Goal: Task Accomplishment & Management: Use online tool/utility

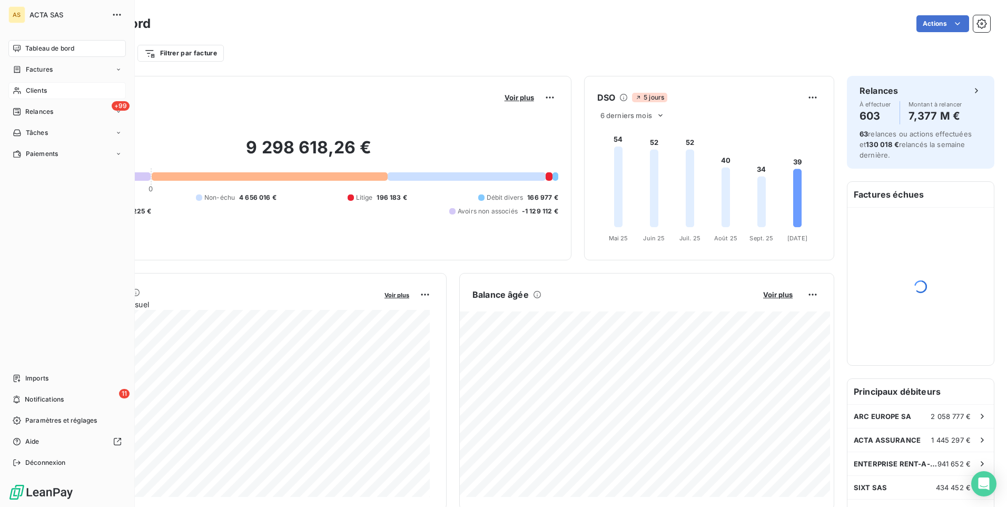
click at [50, 94] on div "Clients" at bounding box center [66, 90] width 117 height 17
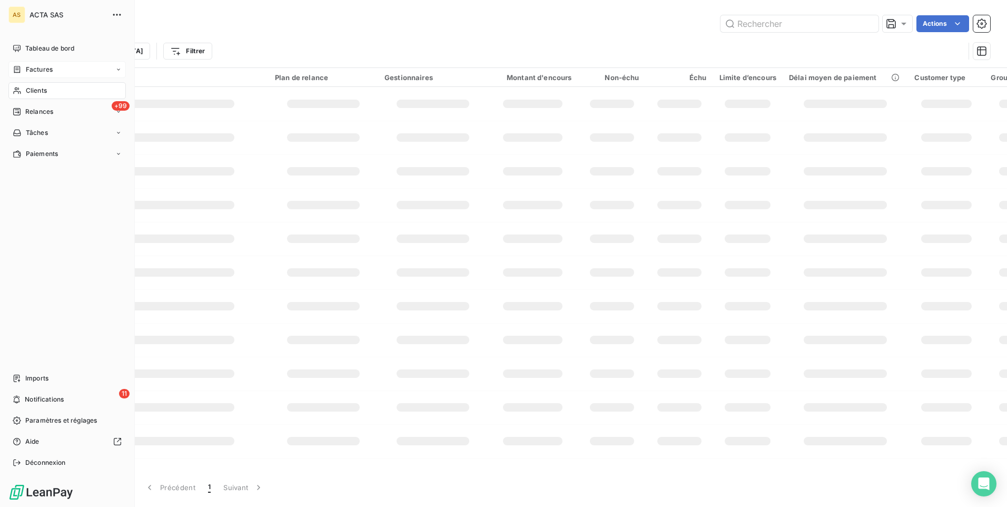
click at [114, 67] on div "Factures" at bounding box center [66, 69] width 117 height 17
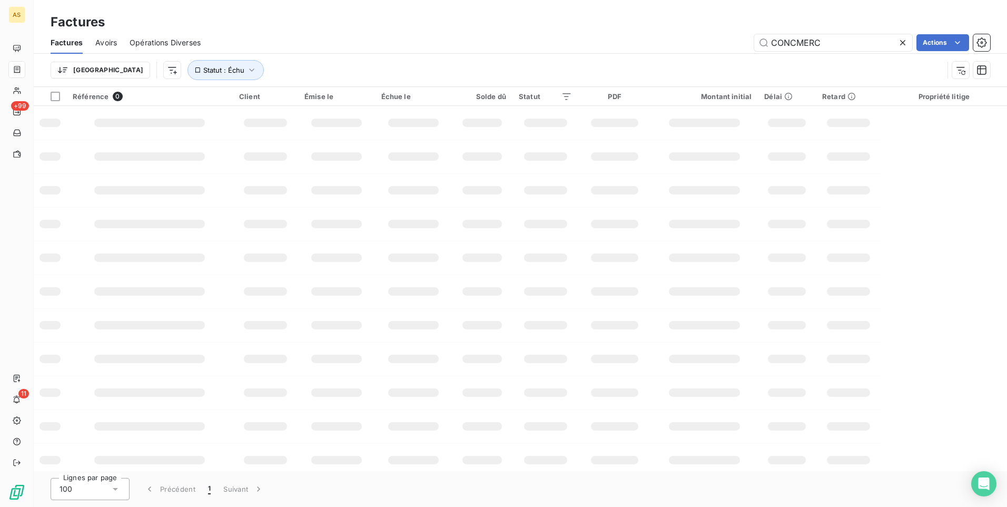
drag, startPoint x: 844, startPoint y: 47, endPoint x: 715, endPoint y: 36, distance: 129.0
click at [715, 36] on div "CONCMERC Actions" at bounding box center [601, 42] width 777 height 17
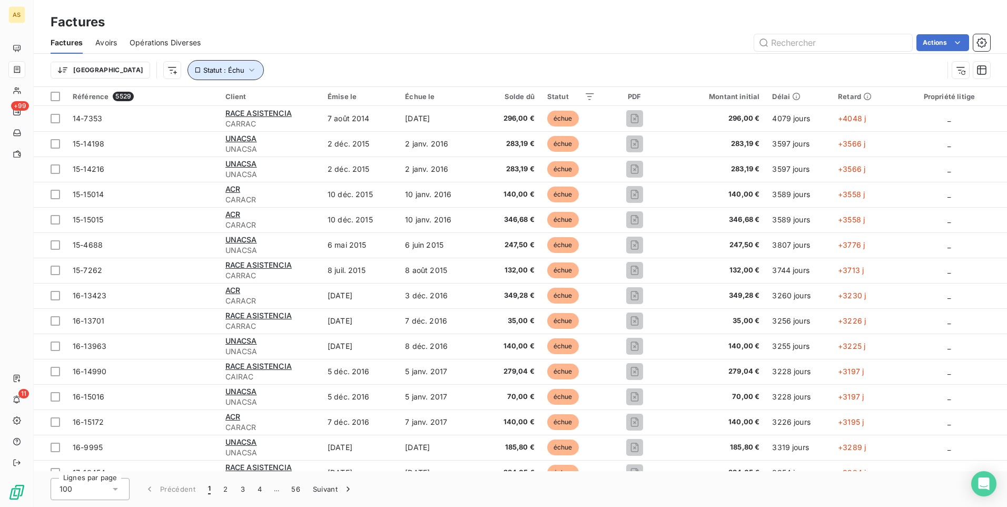
click at [246, 68] on icon "button" at bounding box center [251, 70] width 11 height 11
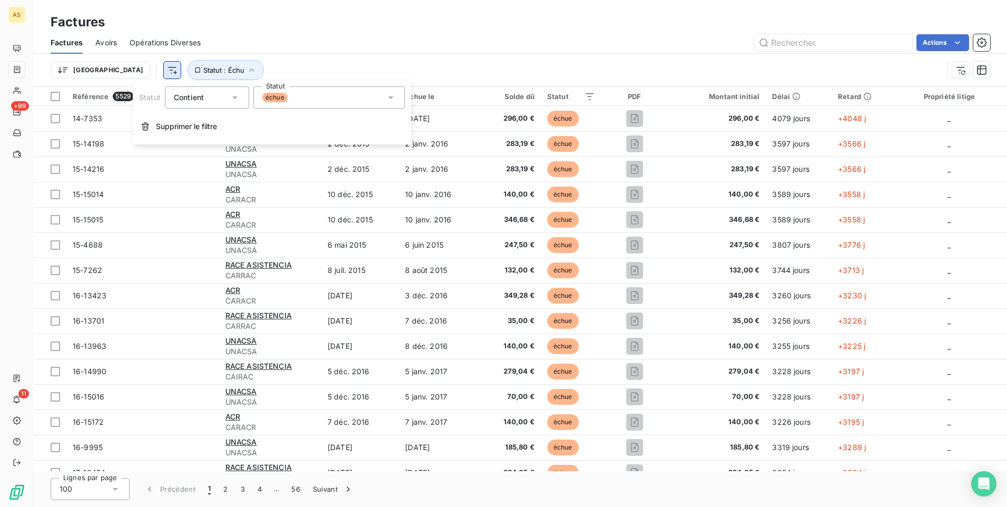
click at [116, 76] on html "AS +99 11 Factures Factures Avoirs Opérations Diverses Actions Trier Statut : É…" at bounding box center [503, 253] width 1007 height 507
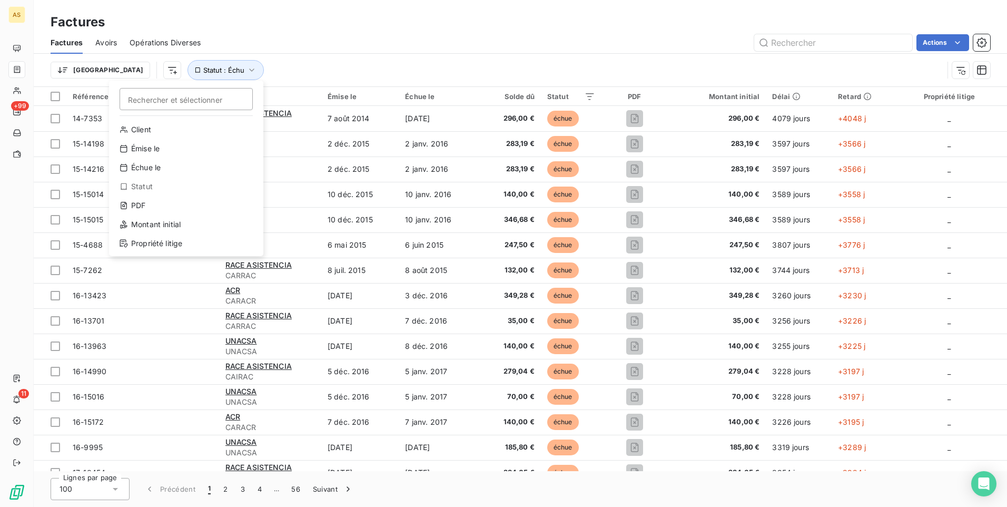
click at [82, 72] on html "AS +99 11 Factures Factures Avoirs Opérations Diverses Actions Trier Rechercher…" at bounding box center [503, 253] width 1007 height 507
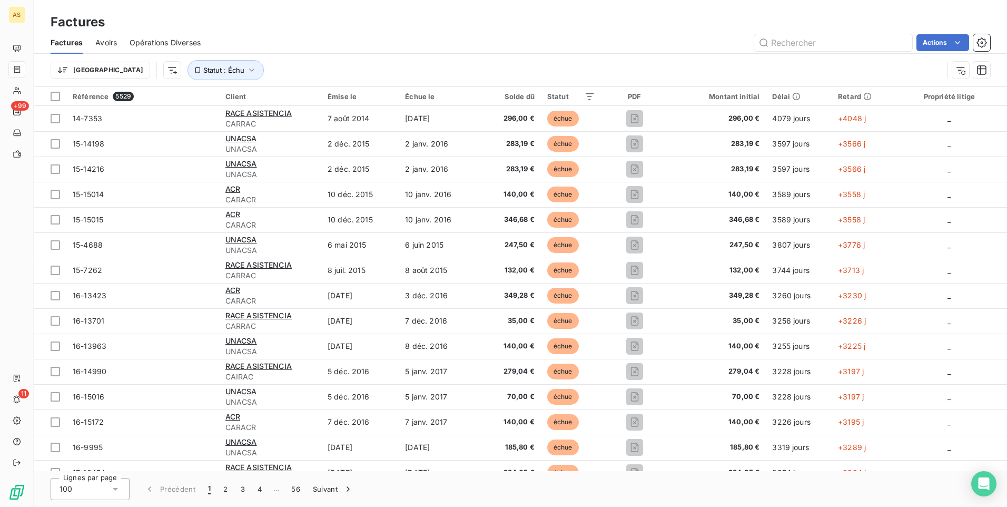
click at [82, 72] on html "AS +99 11 Factures Factures Avoirs Opérations Diverses Actions Trier Statut : É…" at bounding box center [503, 253] width 1007 height 507
click at [875, 68] on html "AS +99 11 Factures Factures Avoirs Opérations Diverses Actions Trier Rechercher…" at bounding box center [503, 253] width 1007 height 507
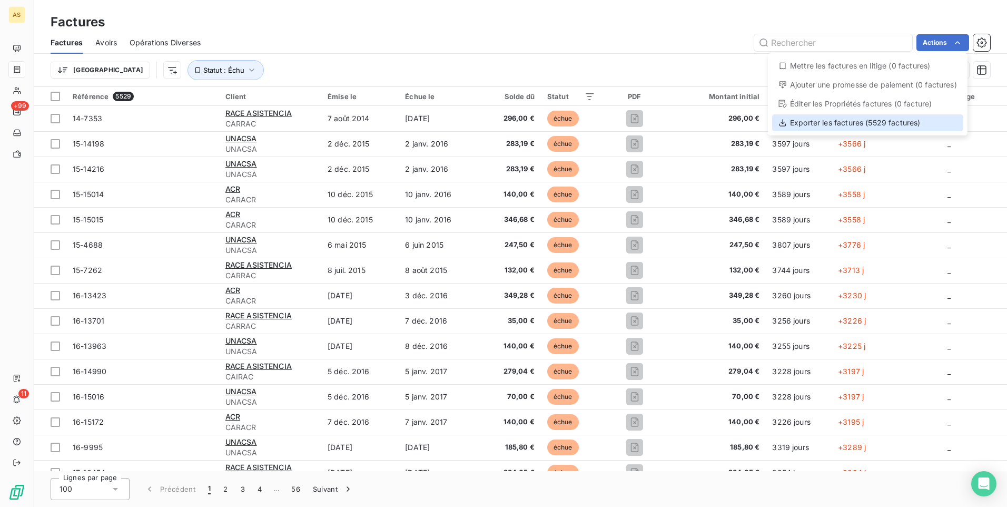
click at [843, 129] on div "Exporter les factures (5529 factures)" at bounding box center [867, 122] width 191 height 17
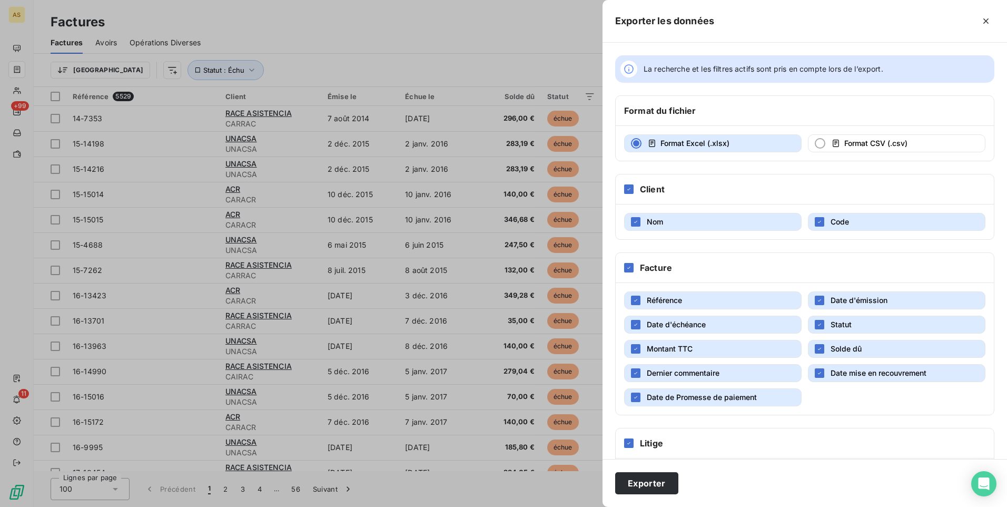
click at [634, 378] on button "Dernier commentaire" at bounding box center [712, 373] width 177 height 18
click at [634, 393] on div "button" at bounding box center [635, 396] width 9 height 9
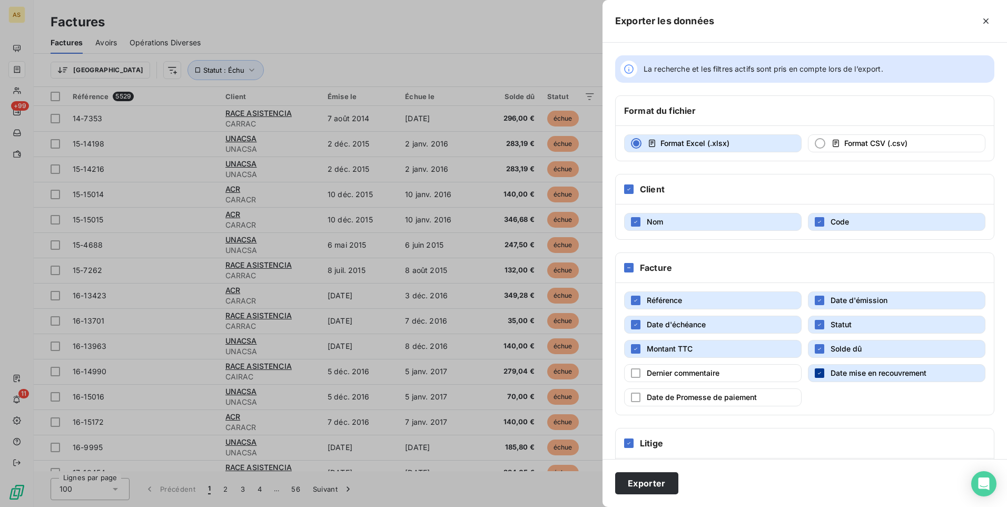
click at [820, 373] on div "button" at bounding box center [819, 372] width 9 height 9
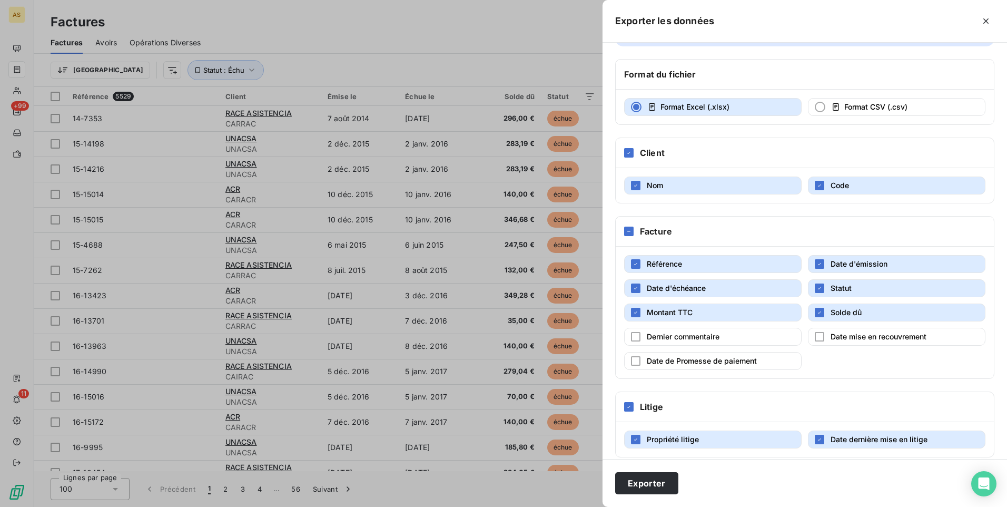
scroll to position [47, 0]
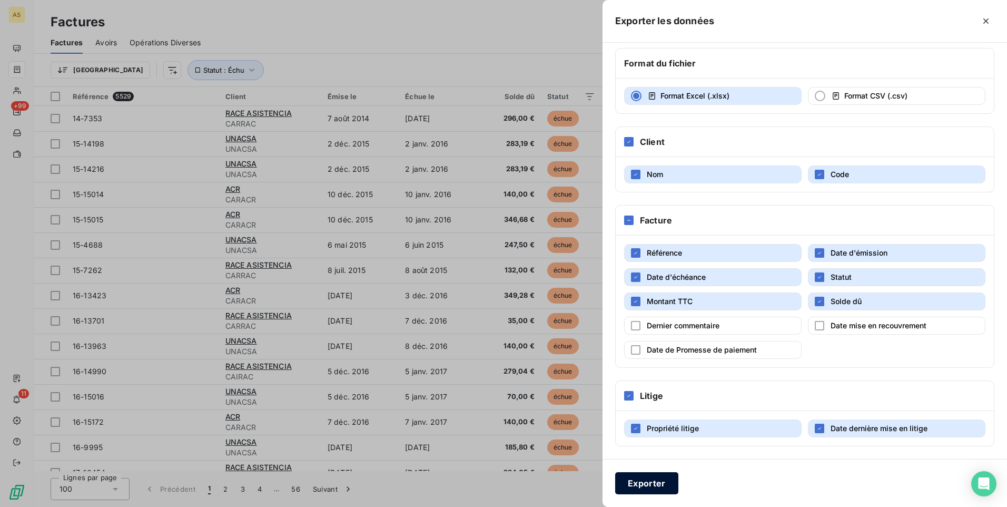
click at [647, 483] on button "Exporter" at bounding box center [646, 483] width 63 height 22
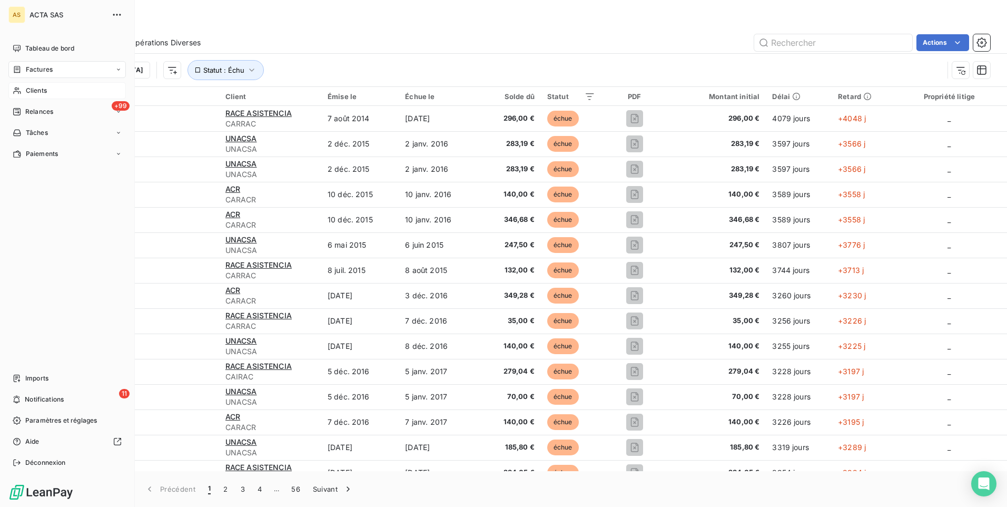
click at [27, 92] on span "Clients" at bounding box center [36, 90] width 21 height 9
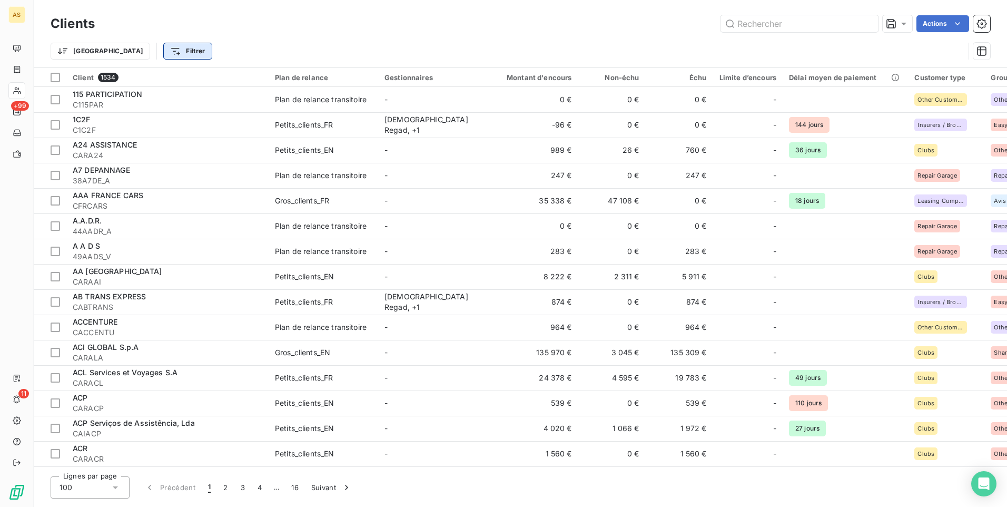
click at [149, 53] on html "AS +99 11 Clients Actions Trier Filtrer Client 1534 Plan de relance Gestionnair…" at bounding box center [503, 253] width 1007 height 507
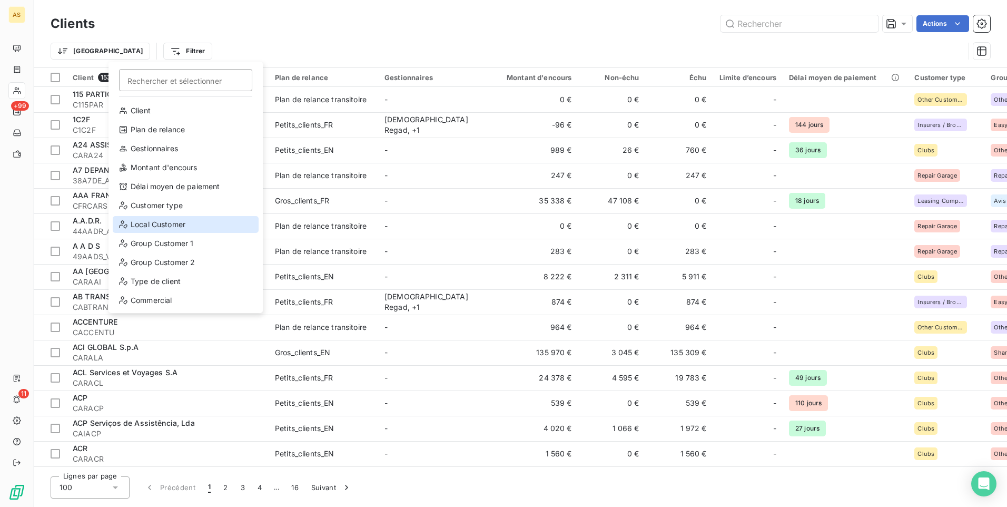
click at [137, 230] on div "Local Customer" at bounding box center [186, 224] width 146 height 17
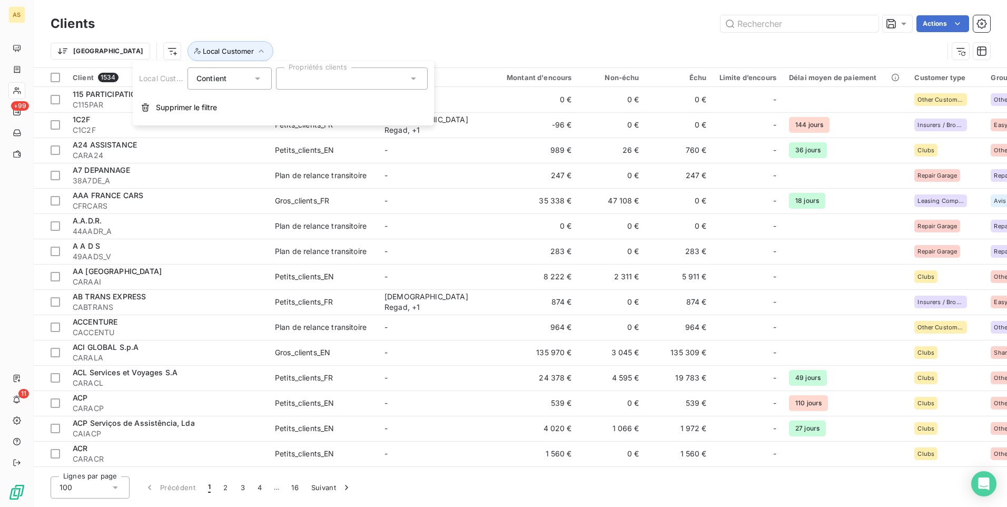
click at [413, 80] on icon at bounding box center [413, 78] width 5 height 3
type input "rep"
click at [289, 103] on div at bounding box center [288, 104] width 9 height 9
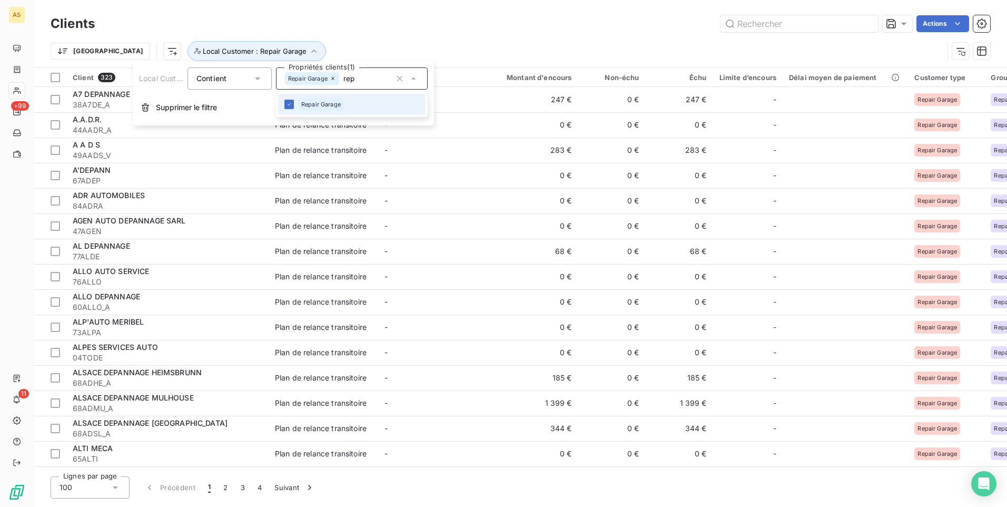
click at [350, 102] on li "Repair Garage" at bounding box center [351, 104] width 147 height 21
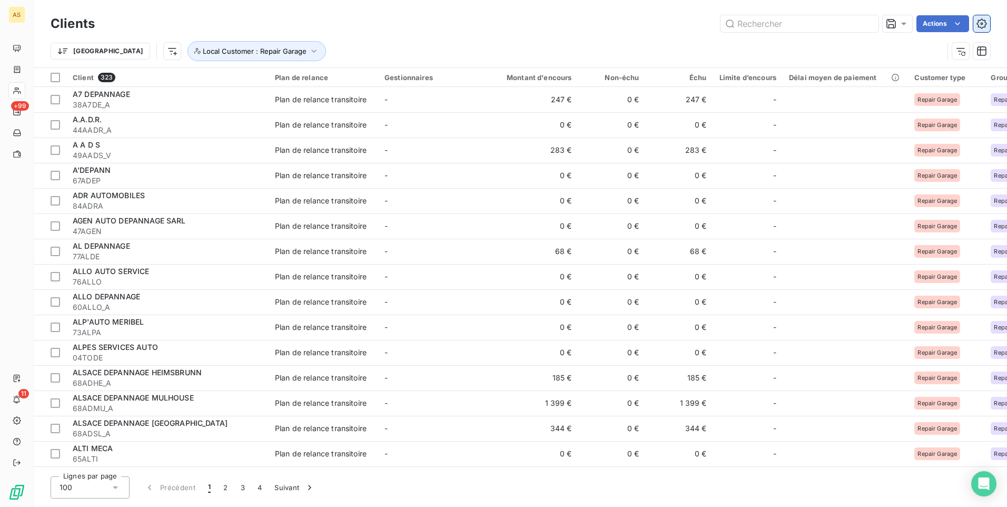
click at [980, 25] on icon "button" at bounding box center [981, 23] width 11 height 11
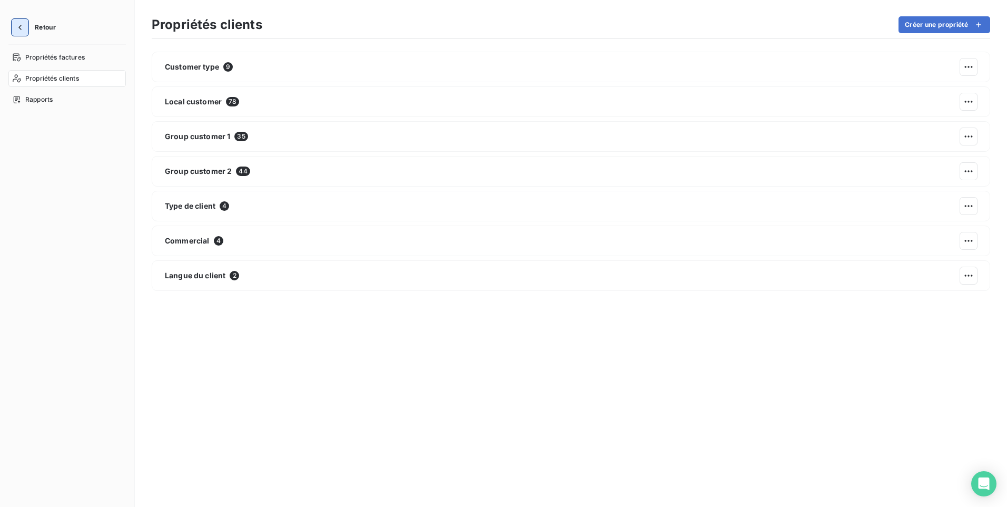
click at [21, 22] on icon "button" at bounding box center [20, 27] width 11 height 11
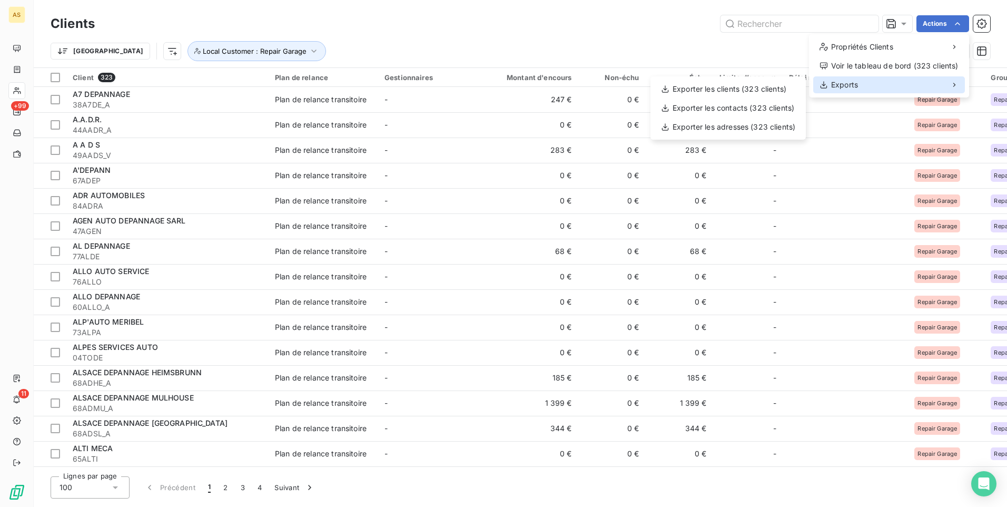
click at [900, 81] on div "Exports" at bounding box center [889, 84] width 152 height 17
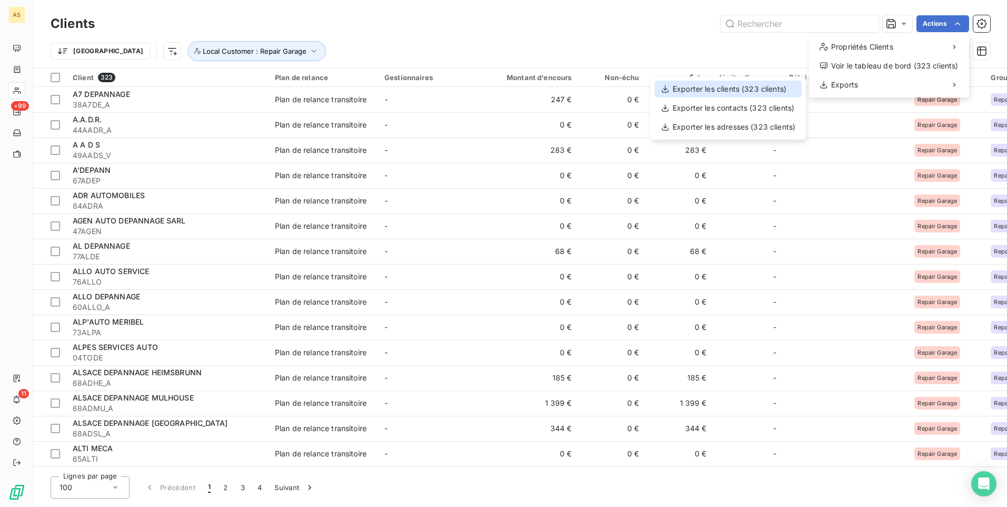
click at [723, 90] on div "Exporter les clients (323 clients)" at bounding box center [728, 89] width 147 height 17
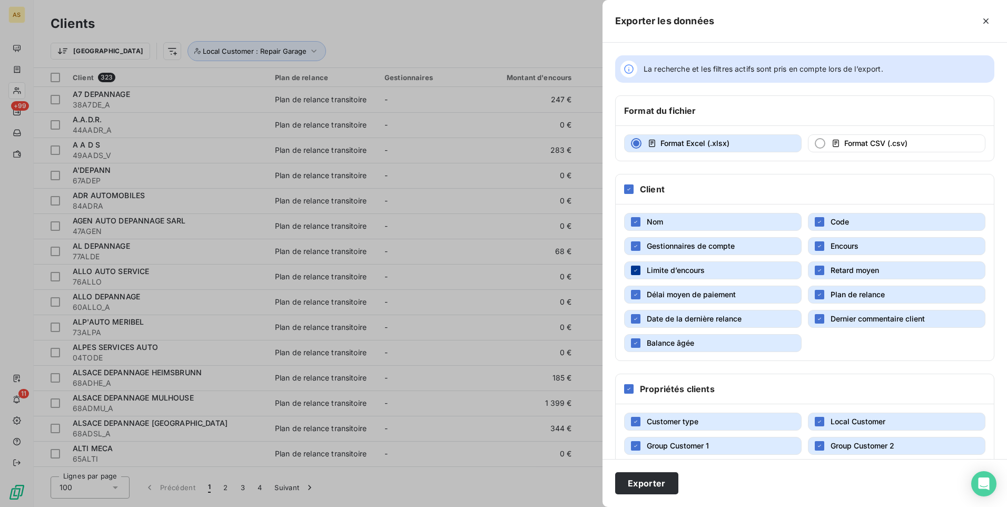
click at [638, 269] on icon "button" at bounding box center [636, 270] width 6 height 6
click at [816, 267] on icon "button" at bounding box center [819, 270] width 6 height 6
click at [641, 295] on button "Délai moyen de paiement" at bounding box center [712, 294] width 177 height 18
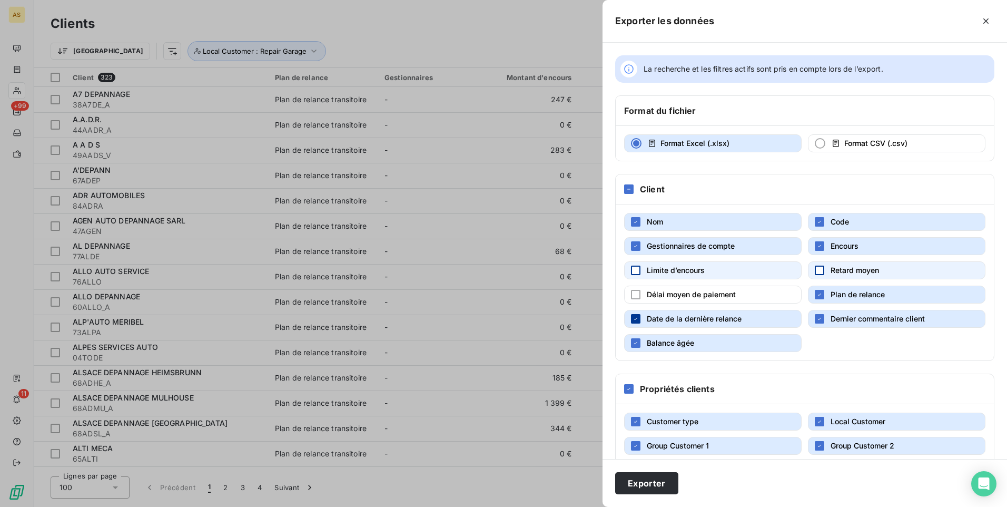
click at [636, 320] on icon "button" at bounding box center [636, 318] width 6 height 6
click at [822, 320] on button "Dernier commentaire client" at bounding box center [896, 319] width 177 height 18
click at [821, 295] on button "Plan de relance" at bounding box center [896, 294] width 177 height 18
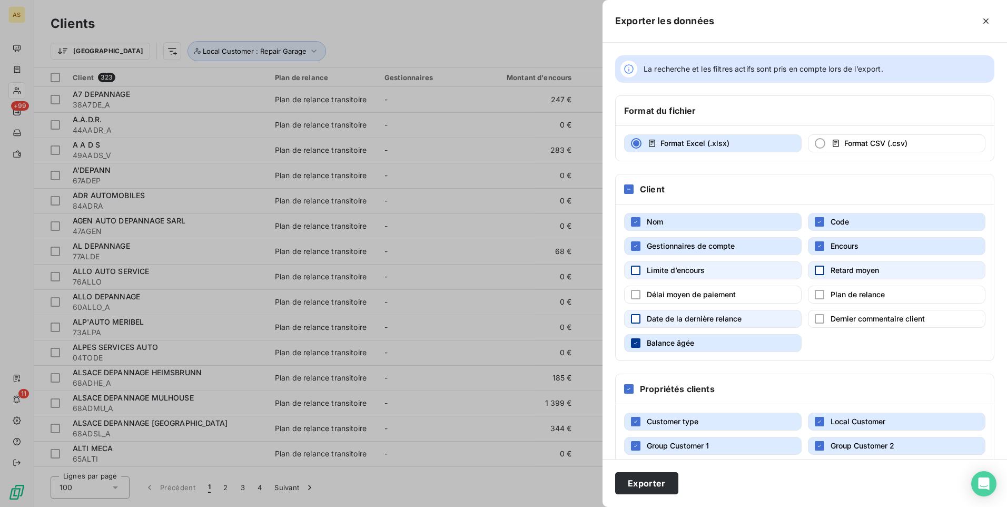
click at [639, 344] on div "button" at bounding box center [635, 342] width 9 height 9
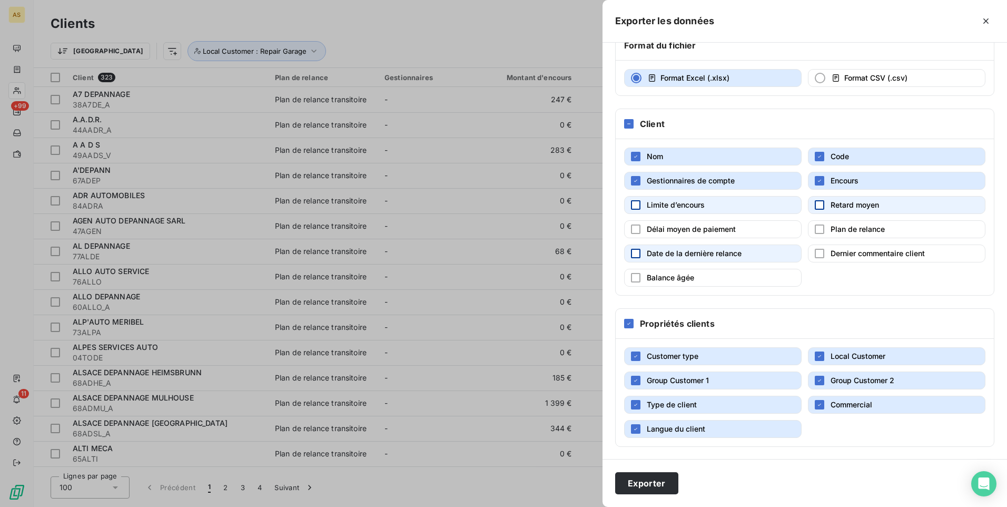
scroll to position [66, 0]
click at [658, 479] on button "Exporter" at bounding box center [646, 483] width 63 height 22
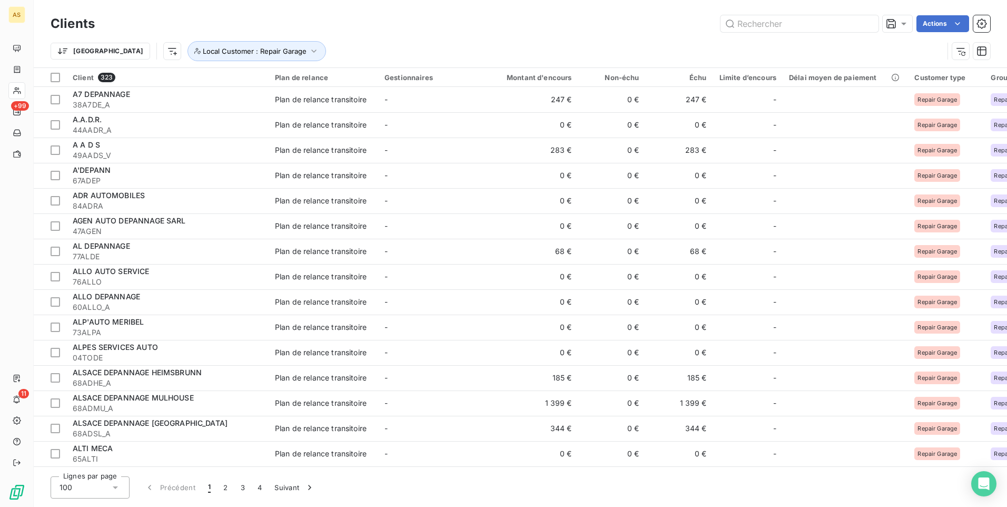
click at [339, 39] on div "Trier Local Customer : Repair Garage" at bounding box center [521, 51] width 940 height 33
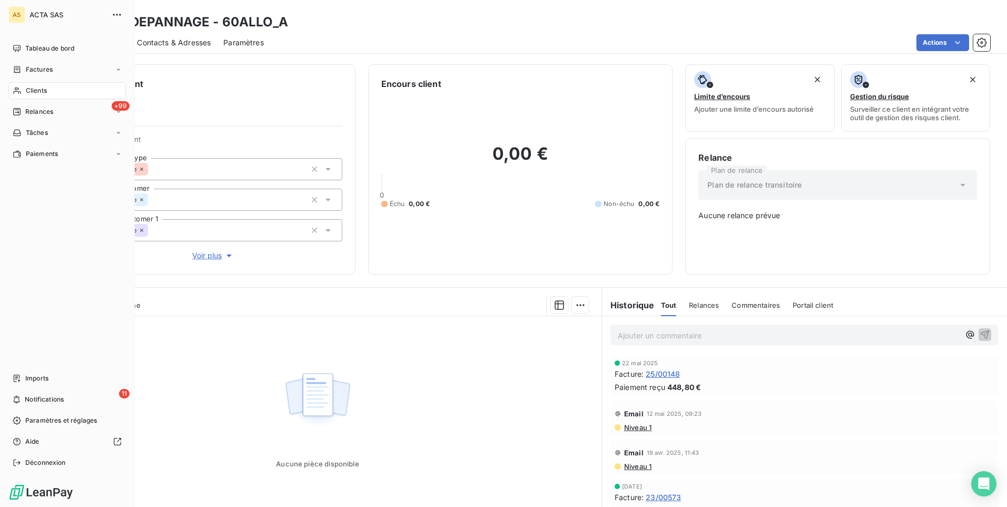
click at [36, 90] on span "Clients" at bounding box center [36, 90] width 21 height 9
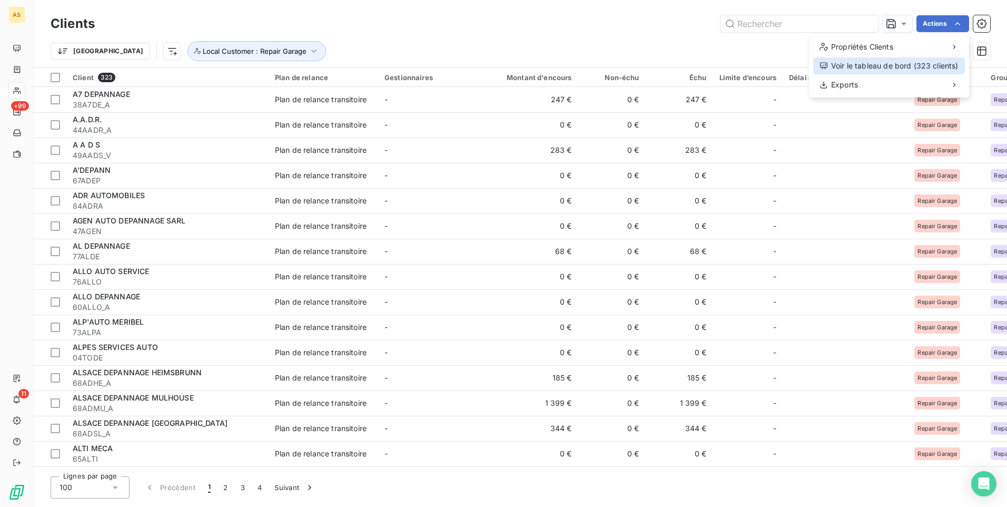
click at [858, 64] on div "Voir le tableau de bord (323 clients)" at bounding box center [889, 65] width 152 height 17
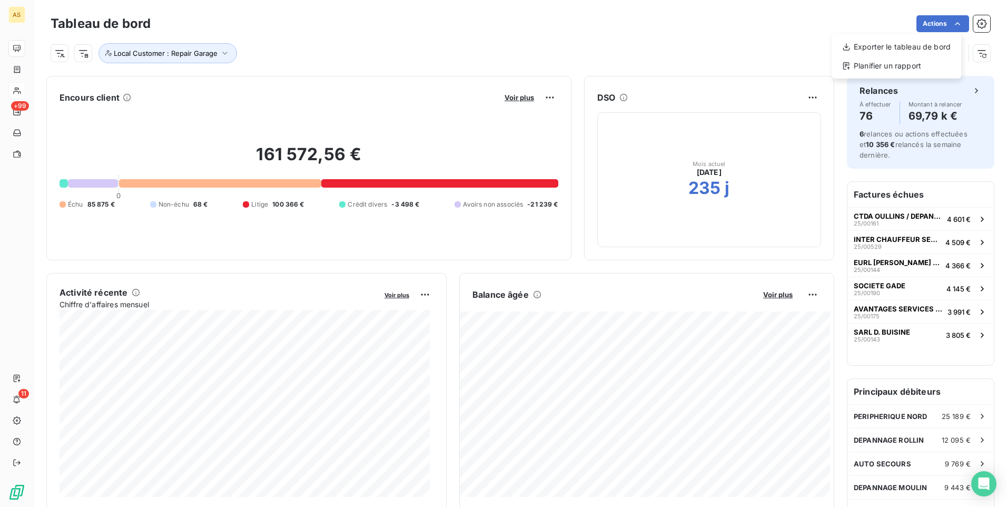
click at [899, 218] on html "AS +99 11 Tableau de bord Actions Exporter le tableau de bord Planifier un rapp…" at bounding box center [503, 253] width 1007 height 507
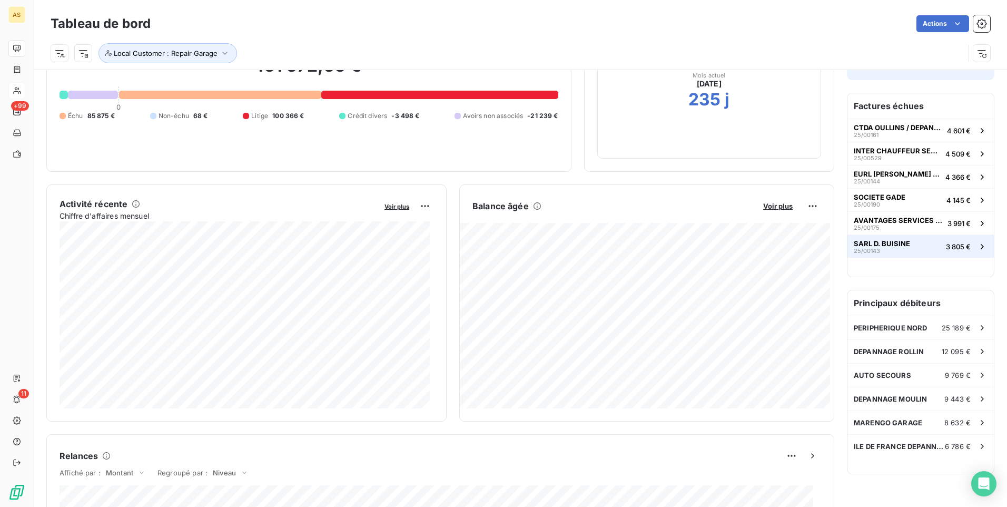
scroll to position [54, 0]
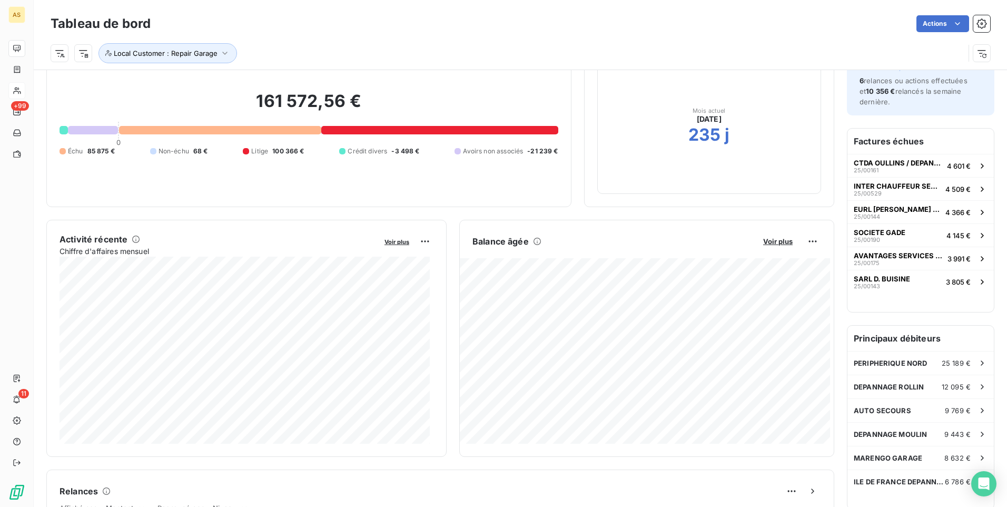
click at [329, 126] on div at bounding box center [439, 130] width 236 height 8
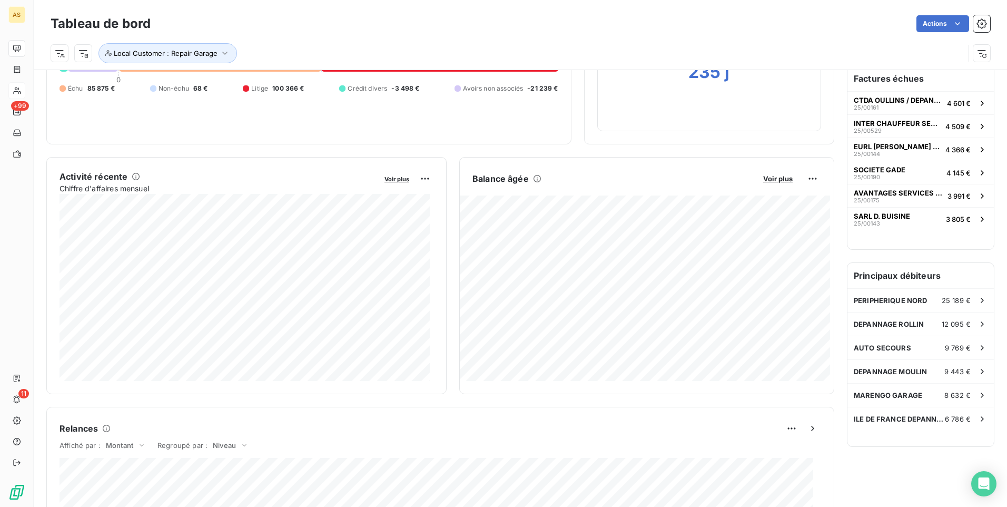
scroll to position [0, 0]
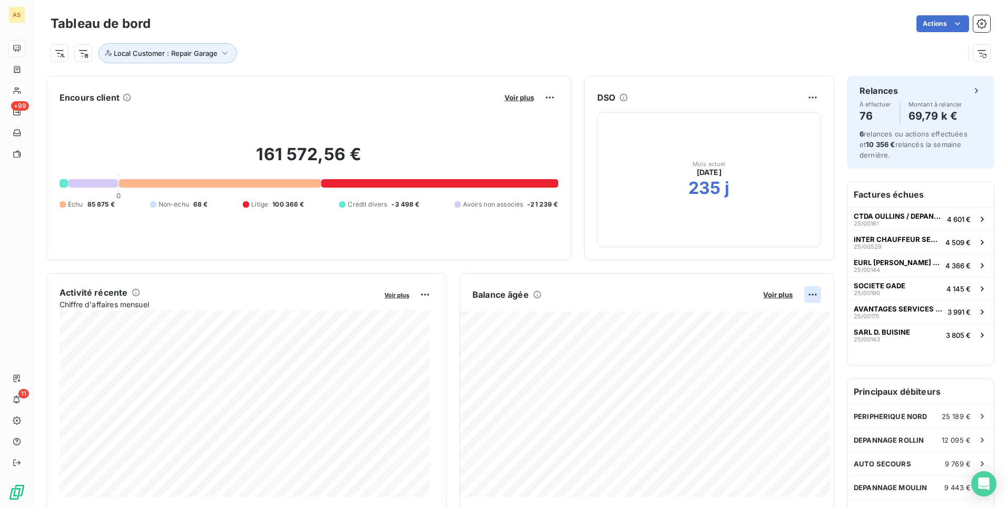
click at [809, 292] on html "AS +99 11 Tableau de bord Actions Local Customer : Repair Garage Encours client…" at bounding box center [503, 253] width 1007 height 507
click at [685, 435] on html "AS +99 11 Tableau de bord Actions Local Customer : Repair Garage Encours client…" at bounding box center [503, 253] width 1007 height 507
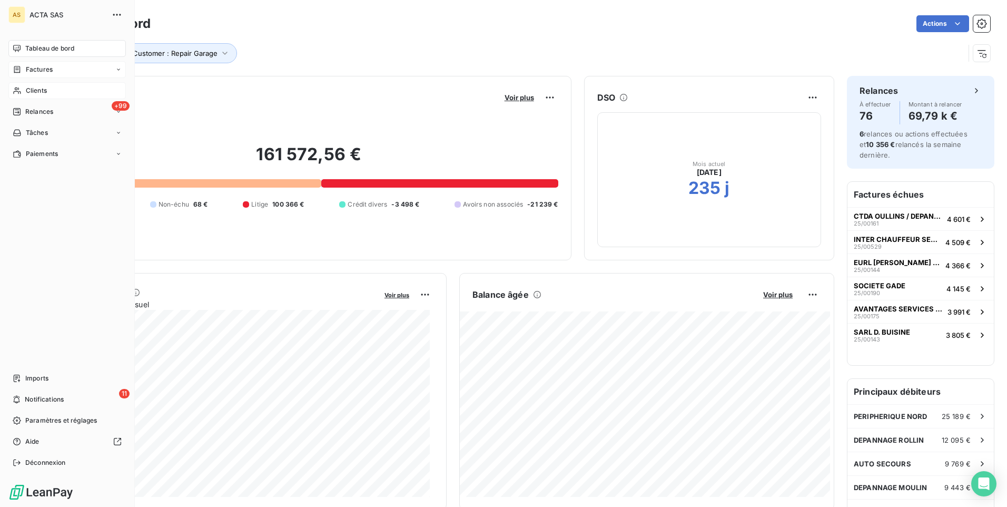
click at [42, 71] on span "Factures" at bounding box center [39, 69] width 27 height 9
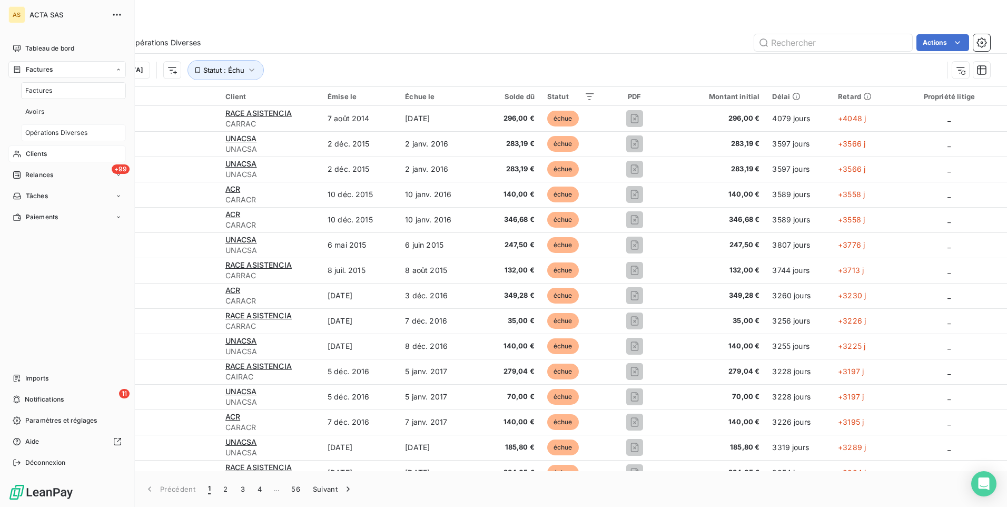
click at [82, 128] on span "Opérations Diverses" at bounding box center [56, 132] width 62 height 9
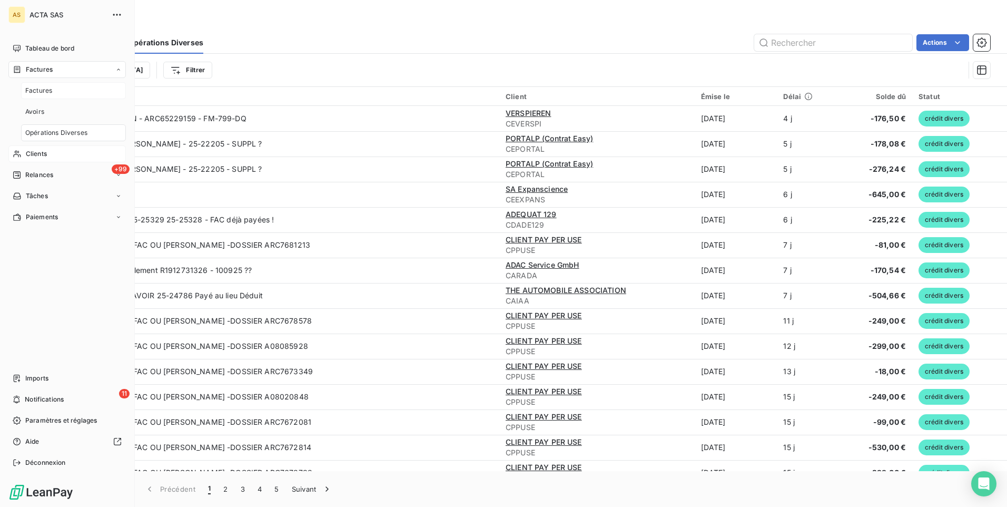
click at [47, 92] on span "Factures" at bounding box center [38, 90] width 27 height 9
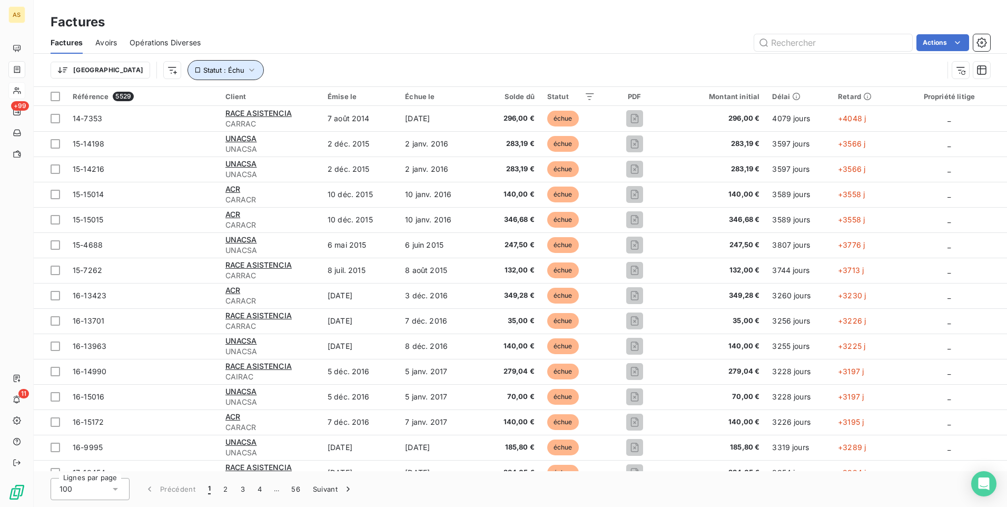
click at [246, 69] on icon "button" at bounding box center [251, 70] width 11 height 11
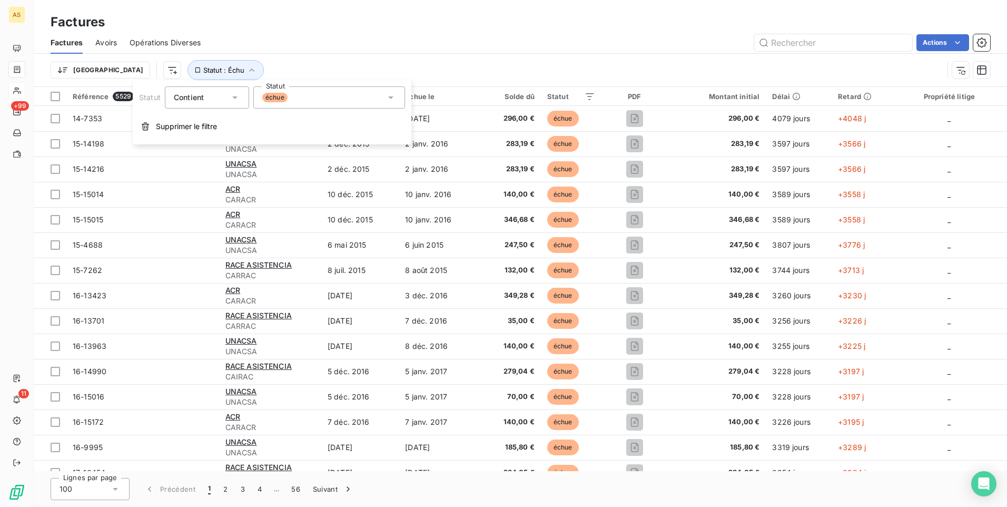
click at [391, 94] on icon at bounding box center [391, 97] width 11 height 11
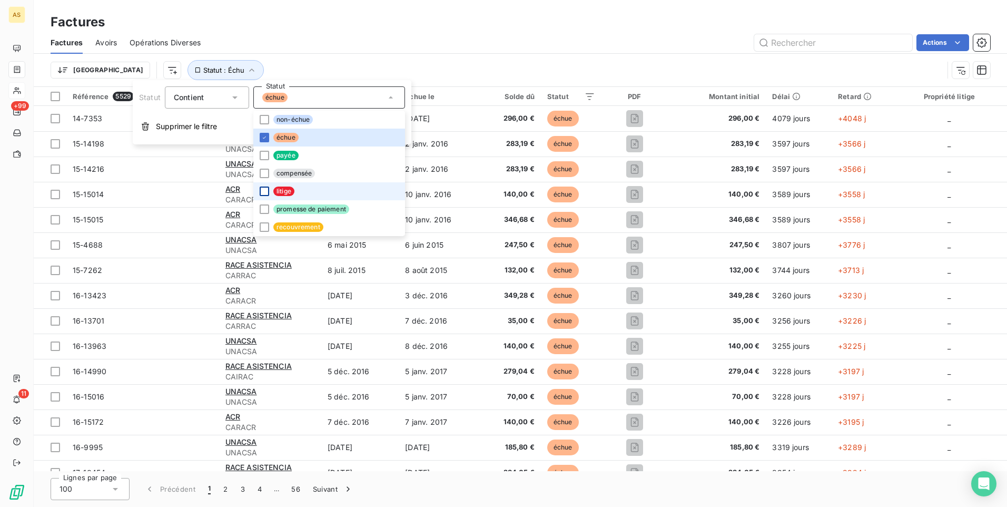
click at [262, 192] on div at bounding box center [264, 190] width 9 height 9
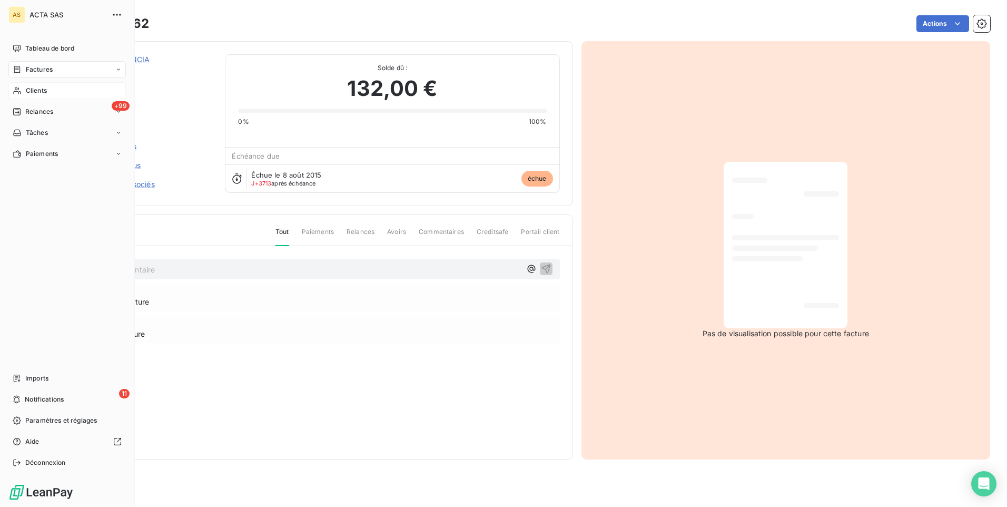
click at [30, 70] on span "Factures" at bounding box center [39, 69] width 27 height 9
click at [42, 94] on span "Factures" at bounding box center [38, 90] width 27 height 9
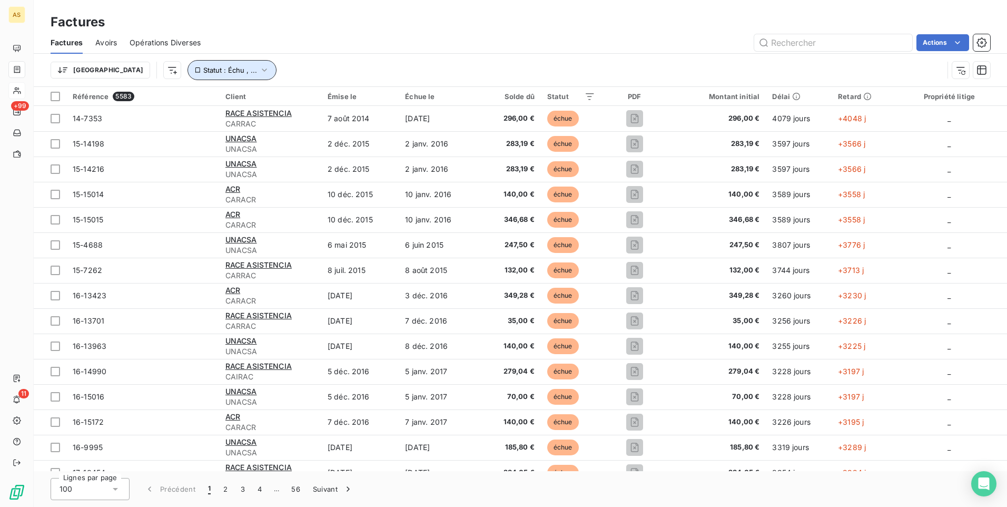
click at [259, 68] on icon "button" at bounding box center [264, 70] width 11 height 11
click at [259, 73] on icon "button" at bounding box center [264, 70] width 11 height 11
click at [937, 39] on html "AS +99 11 Factures Factures Avoirs Opérations Diverses Actions Trier Statut : É…" at bounding box center [503, 253] width 1007 height 507
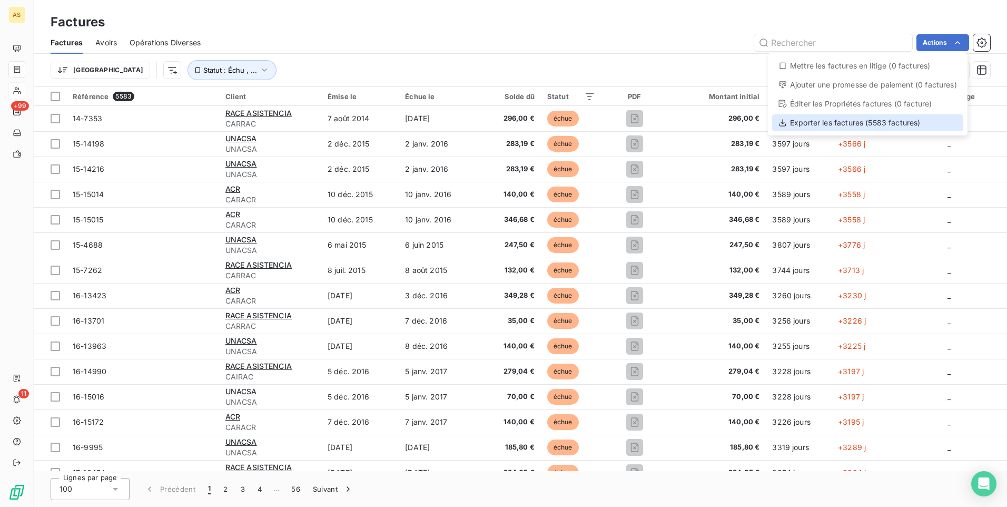
click at [856, 125] on div "Exporter les factures (5583 factures)" at bounding box center [867, 122] width 191 height 17
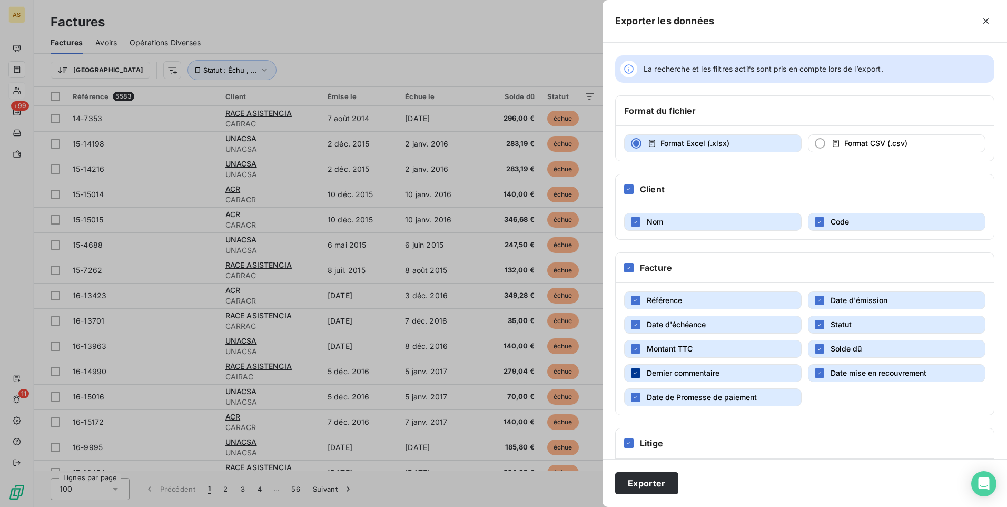
click at [637, 371] on icon "button" at bounding box center [636, 373] width 6 height 6
click at [816, 370] on icon "button" at bounding box center [819, 373] width 6 height 6
click at [630, 398] on button "Date de Promesse de paiement" at bounding box center [712, 397] width 177 height 18
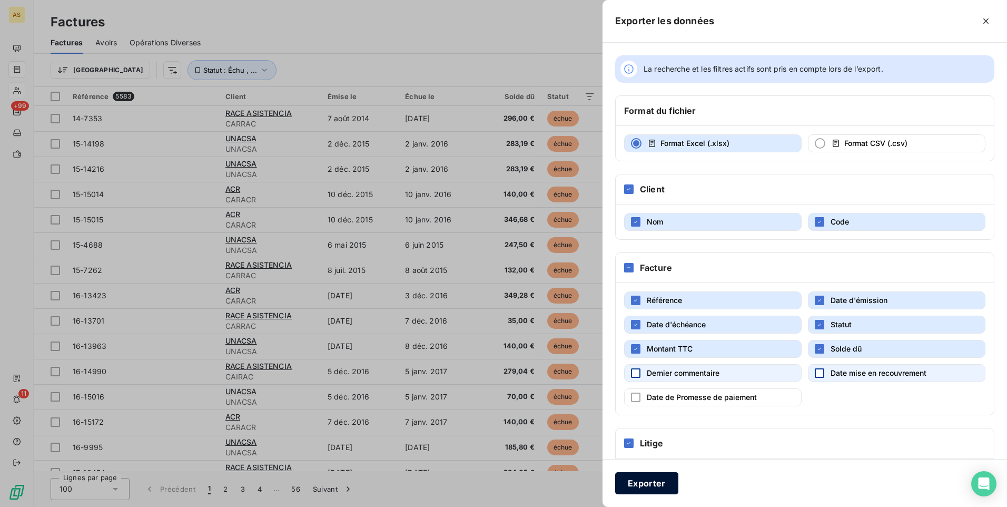
click at [645, 481] on button "Exporter" at bounding box center [646, 483] width 63 height 22
